Goal: Find specific page/section: Find specific page/section

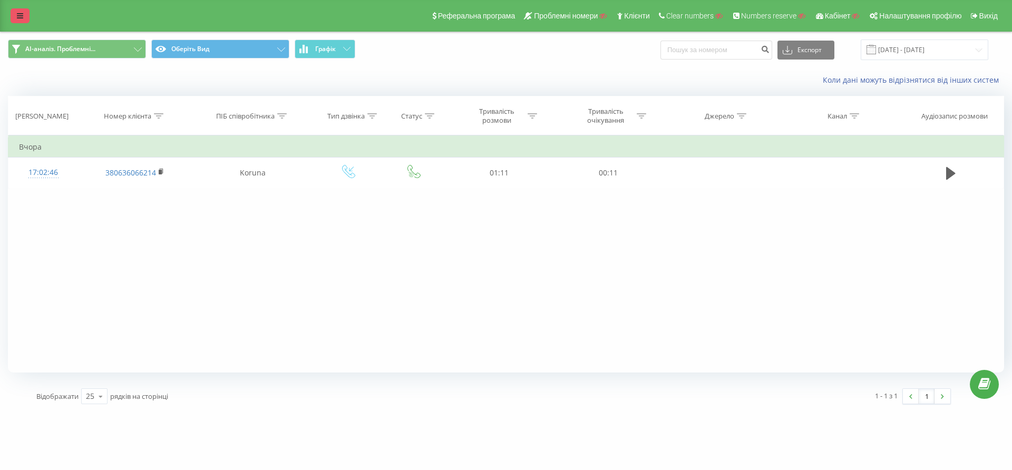
click at [15, 14] on link at bounding box center [20, 15] width 19 height 15
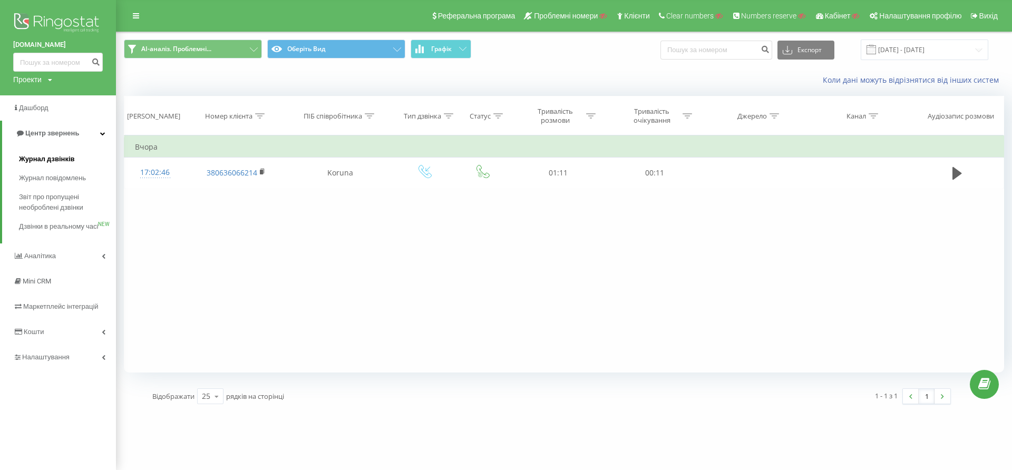
click at [48, 165] on link "Журнал дзвінків" at bounding box center [67, 159] width 97 height 19
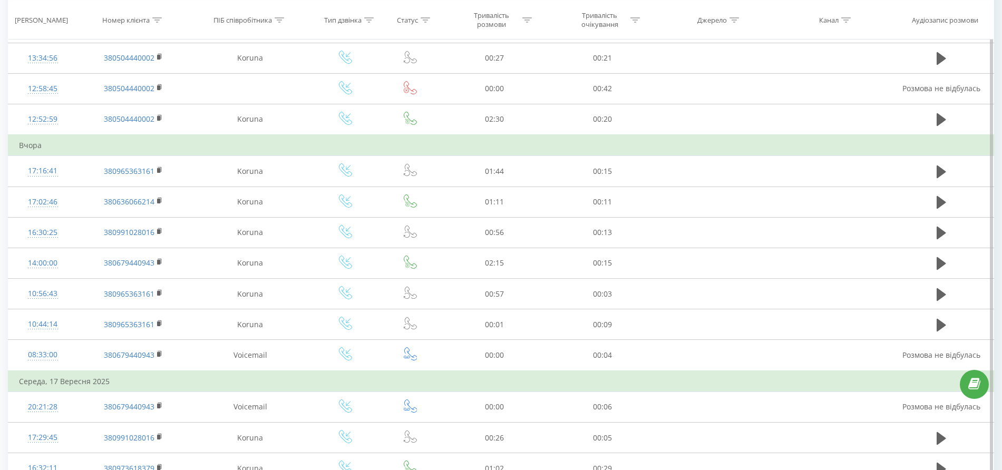
scroll to position [66, 0]
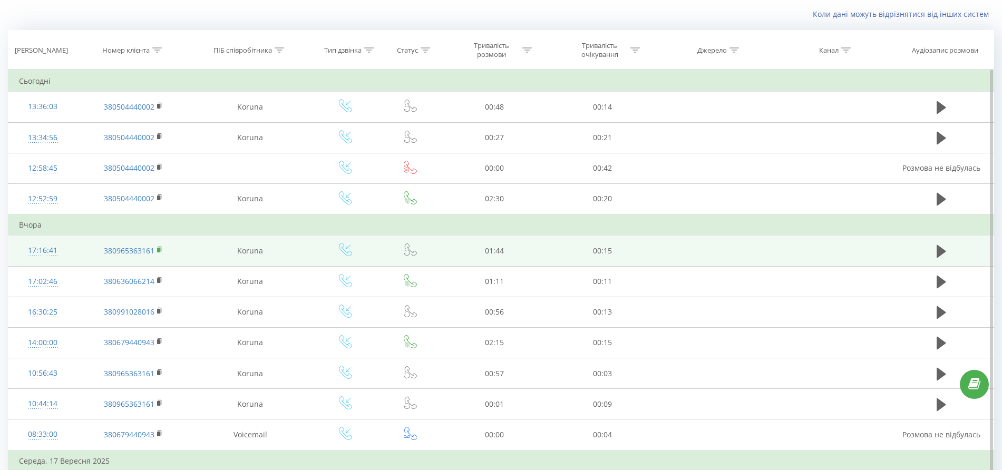
click at [161, 252] on icon at bounding box center [160, 249] width 6 height 7
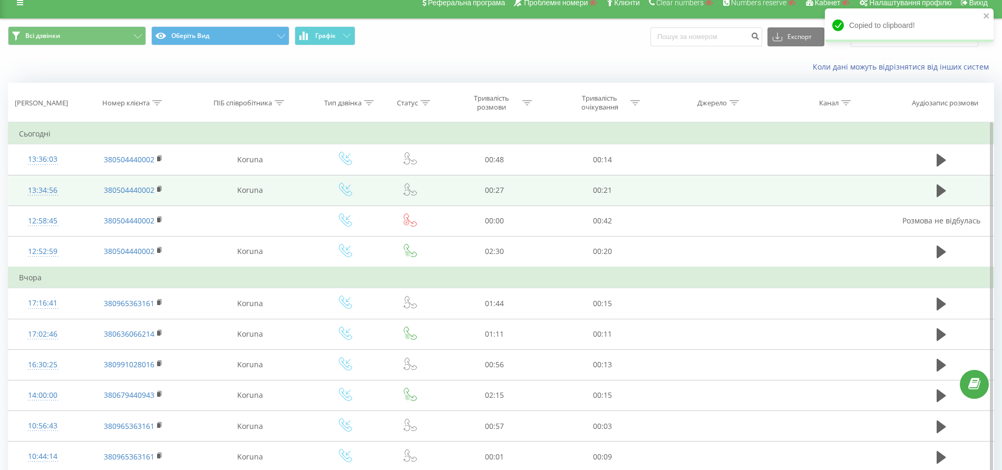
scroll to position [0, 0]
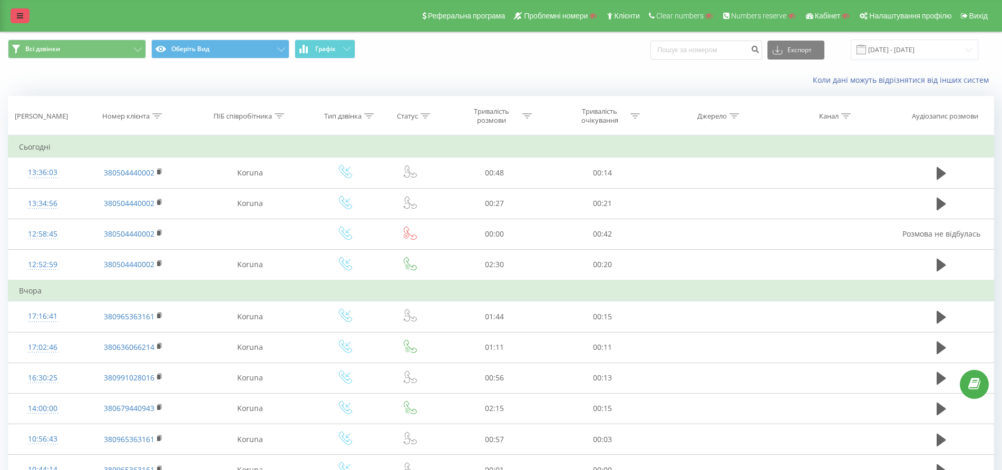
click at [17, 19] on icon at bounding box center [20, 15] width 6 height 7
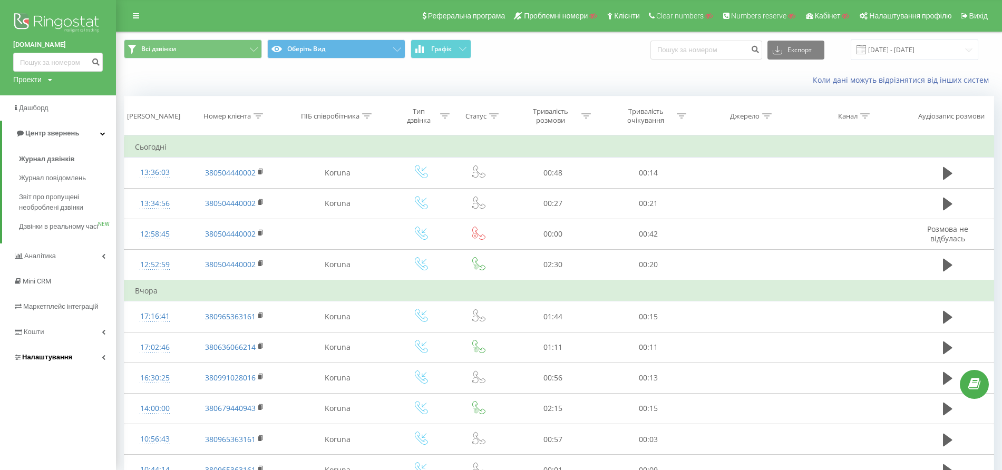
click at [47, 361] on span "Налаштування" at bounding box center [47, 357] width 50 height 8
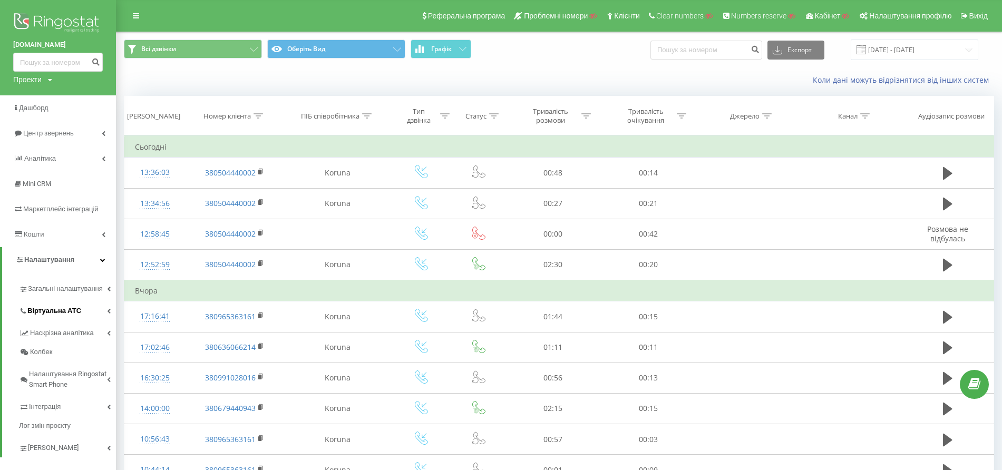
click at [66, 311] on span "Віртуальна АТС" at bounding box center [54, 311] width 54 height 11
click at [67, 348] on span "Переадресація" at bounding box center [58, 347] width 51 height 11
